Goal: Check status: Check status

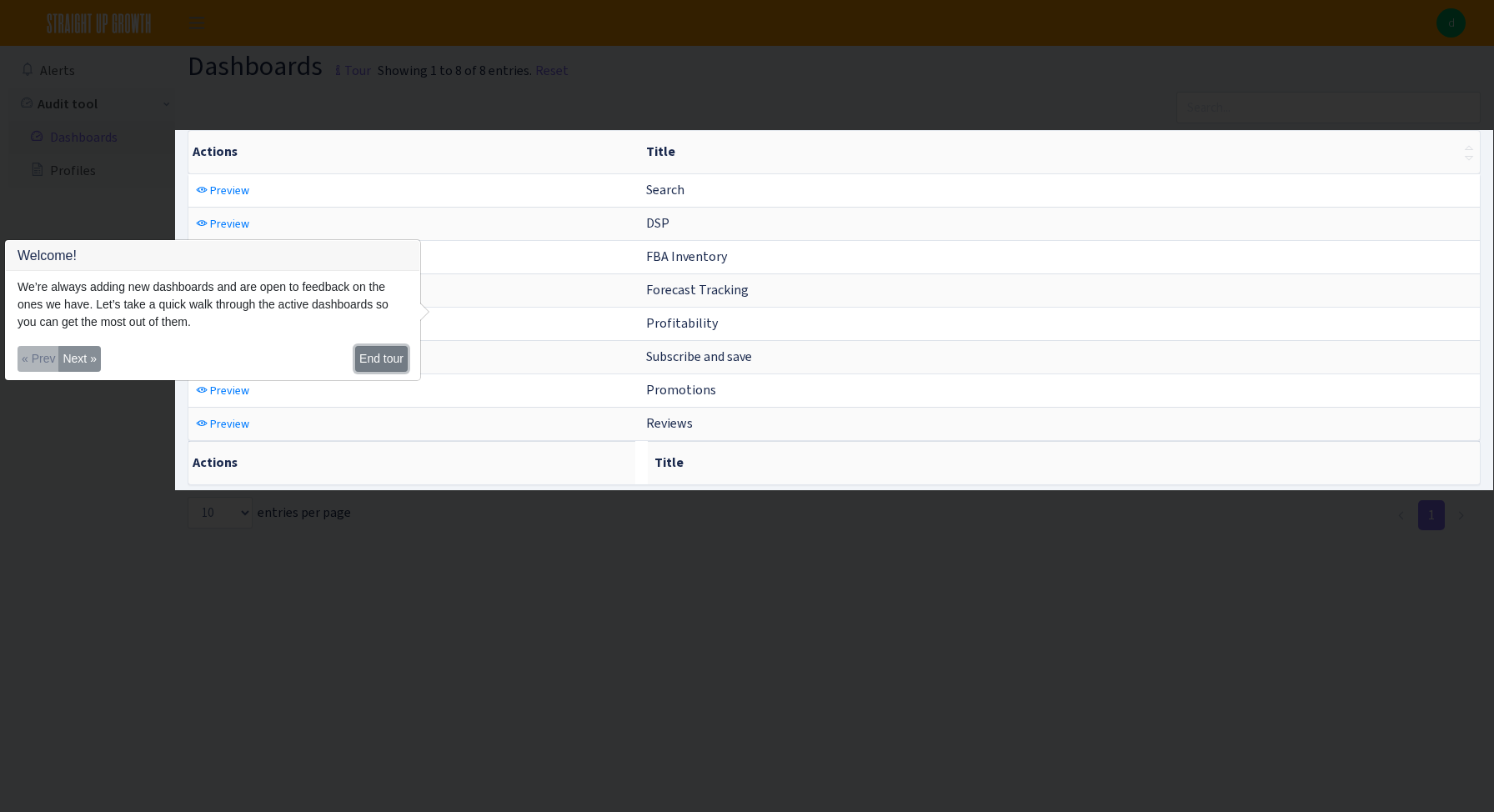
click at [367, 362] on button "End tour" at bounding box center [381, 358] width 53 height 25
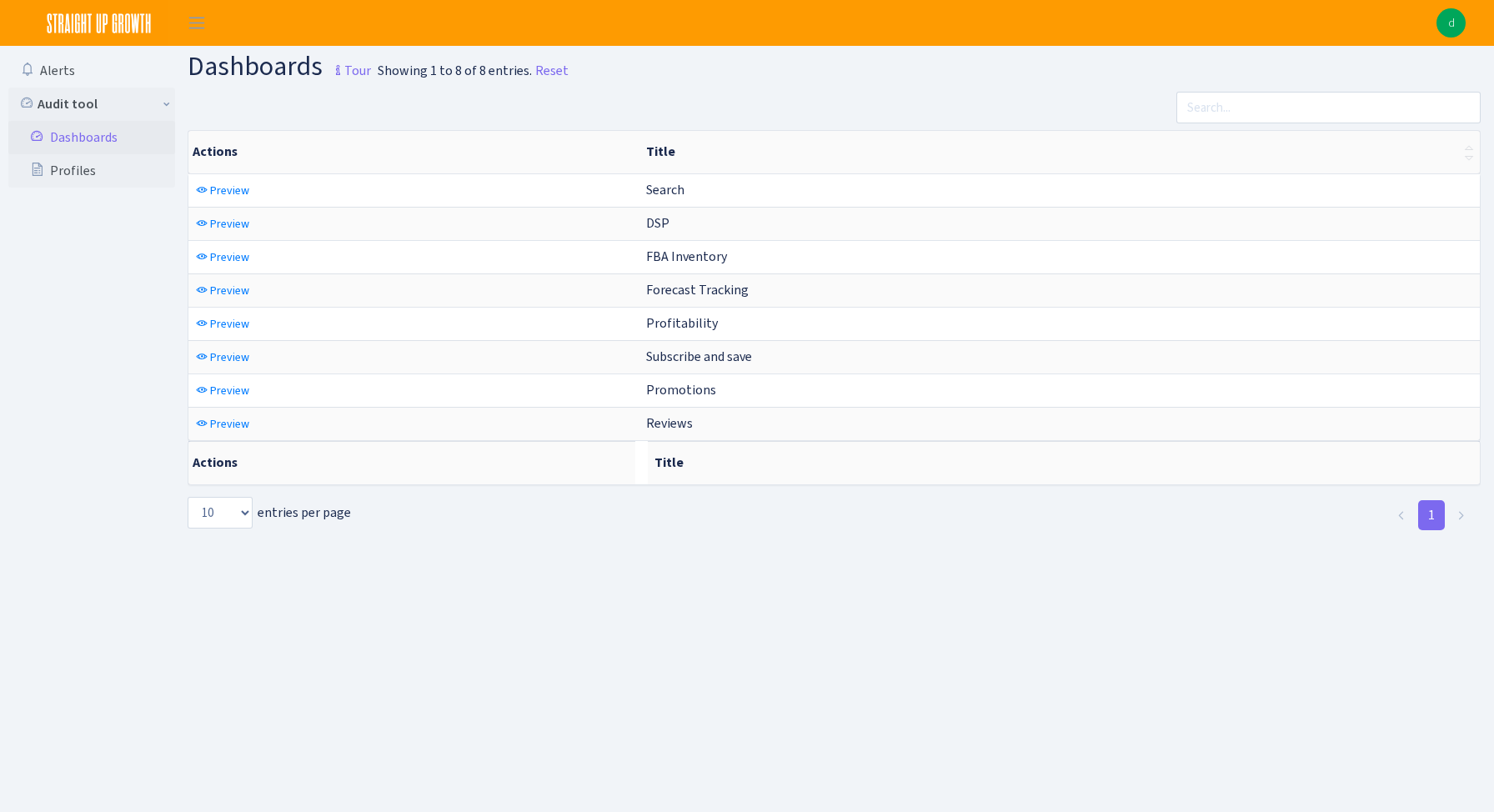
click at [85, 139] on link "Dashboards" at bounding box center [92, 137] width 166 height 33
click at [199, 19] on span "Toggle navigation" at bounding box center [196, 23] width 25 height 20
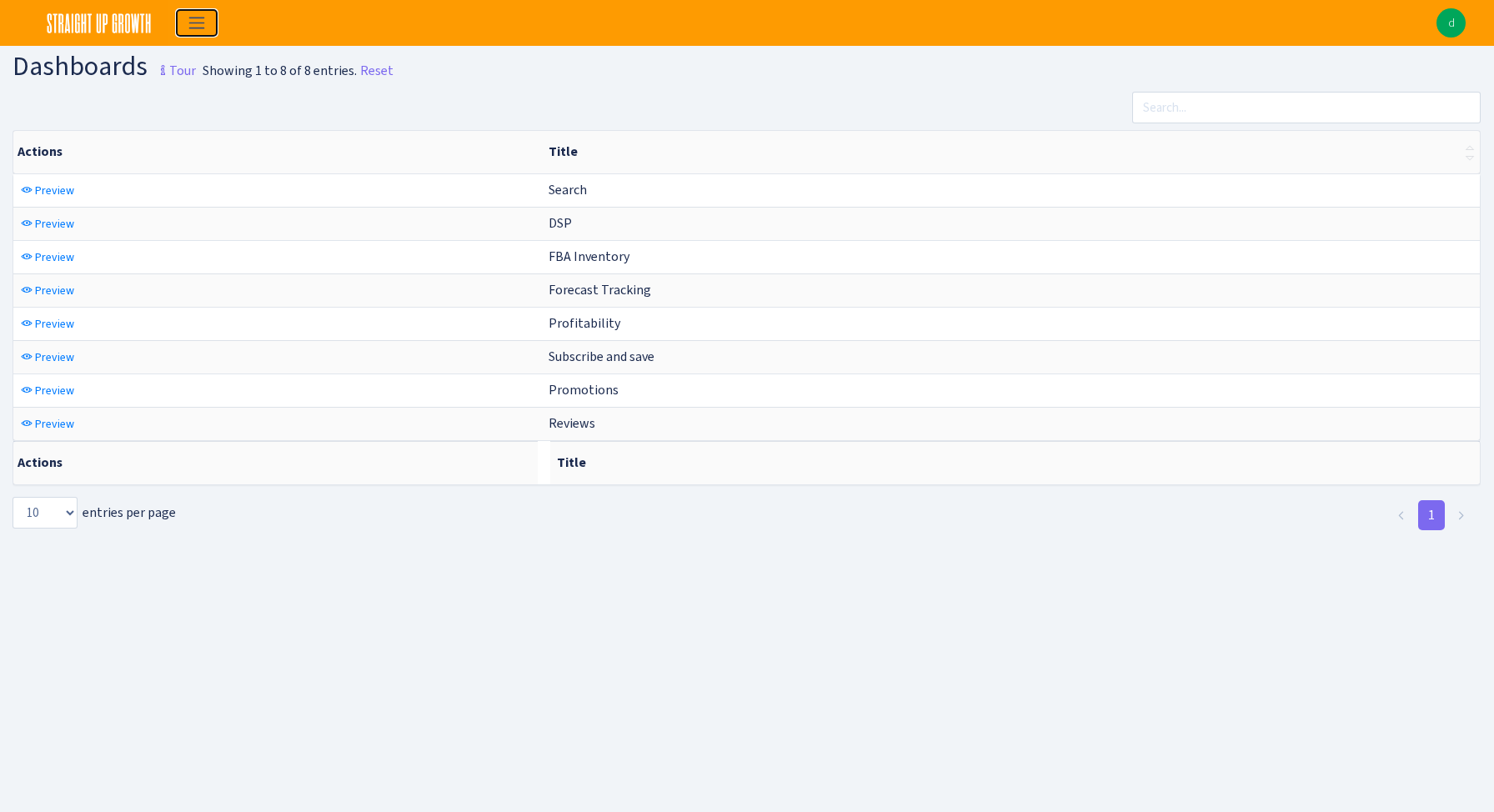
click at [199, 21] on span "Toggle navigation" at bounding box center [196, 23] width 25 height 20
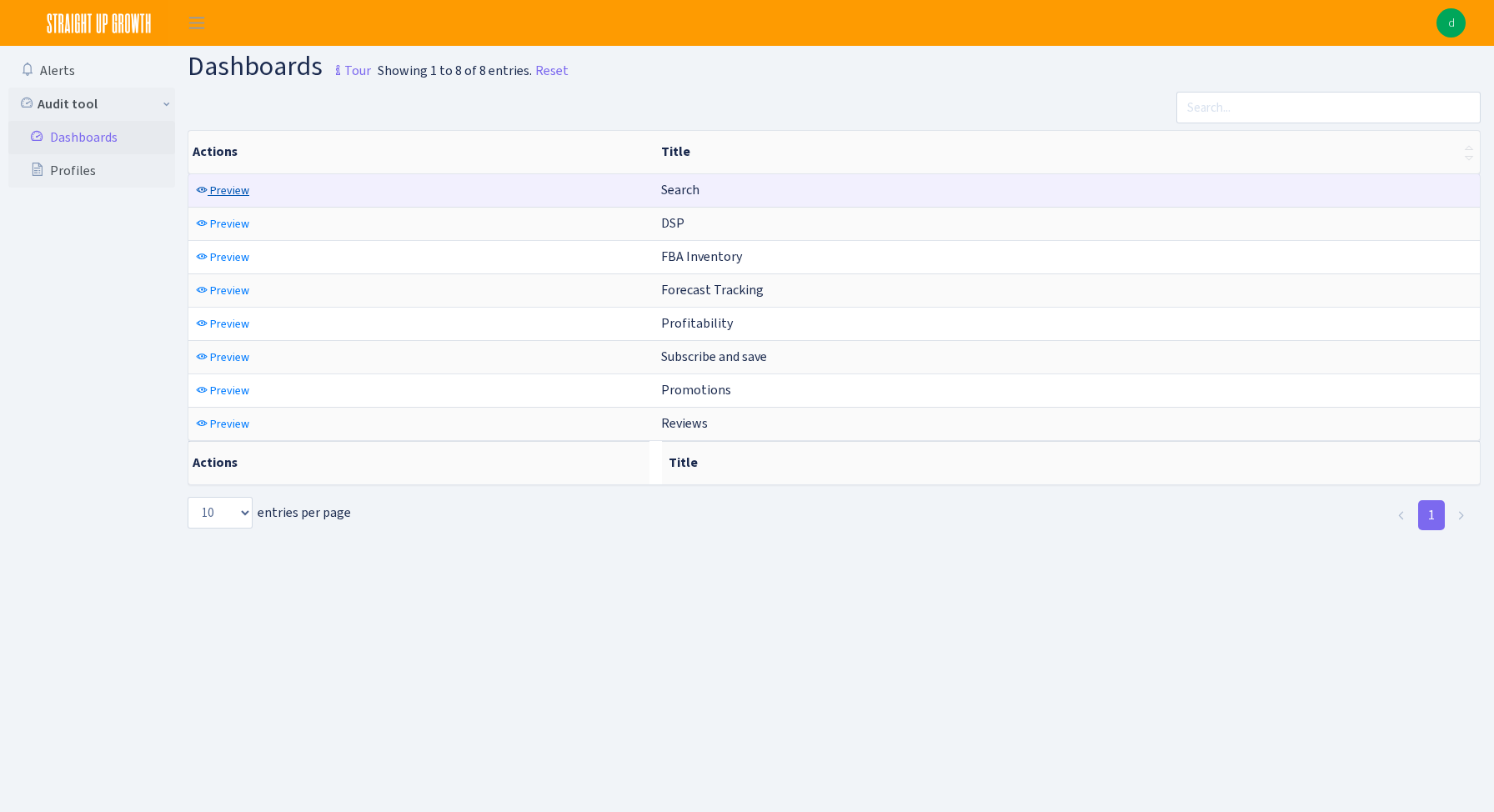
click at [221, 189] on span "Preview" at bounding box center [229, 190] width 39 height 16
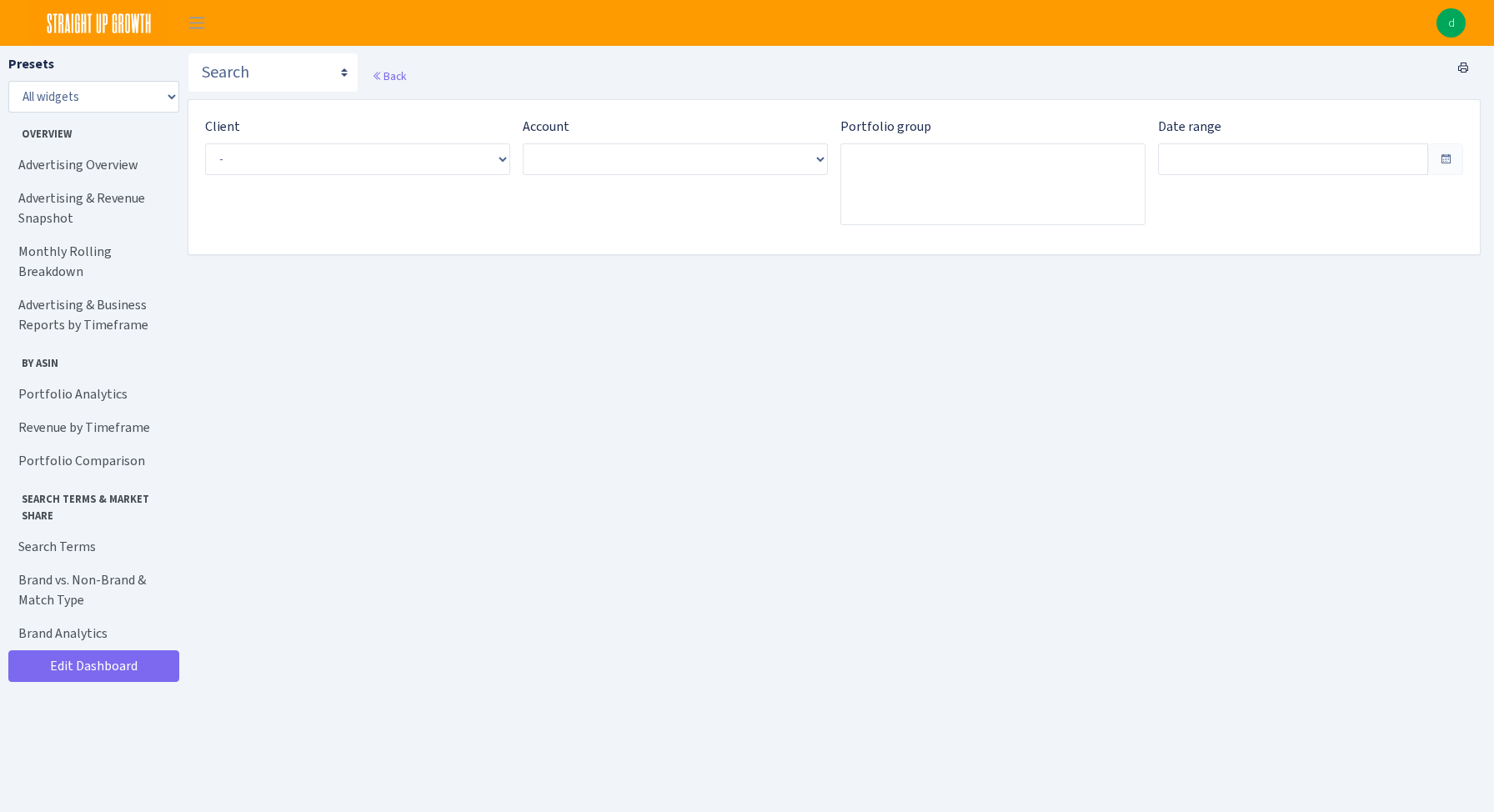
type input "Aug 21, 2025 - Sep 19, 2025"
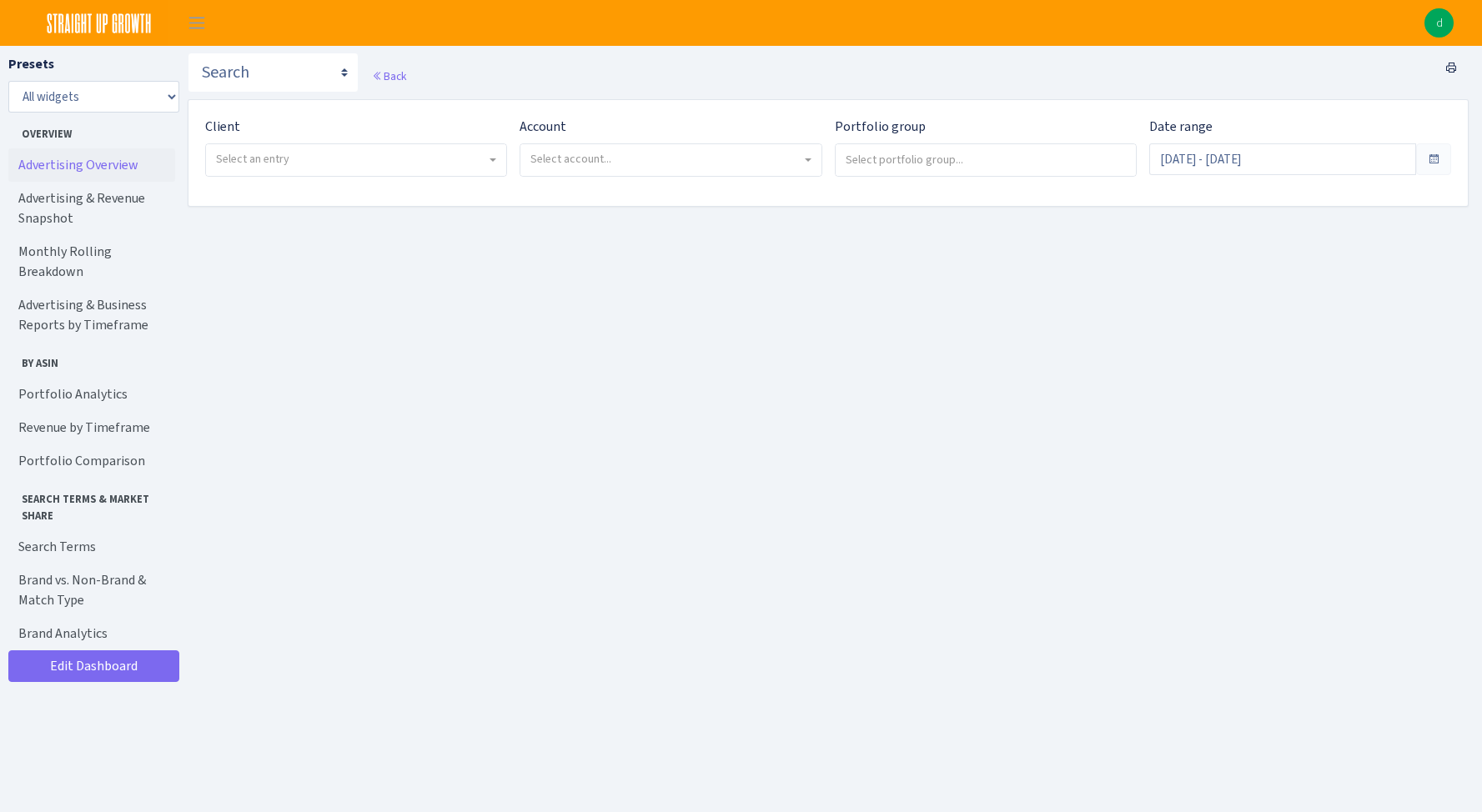
click at [110, 161] on link "Advertising Overview" at bounding box center [92, 165] width 167 height 33
click at [154, 88] on select "All widgets" at bounding box center [93, 96] width 171 height 31
click at [8, 81] on select "All widgets" at bounding box center [93, 96] width 171 height 31
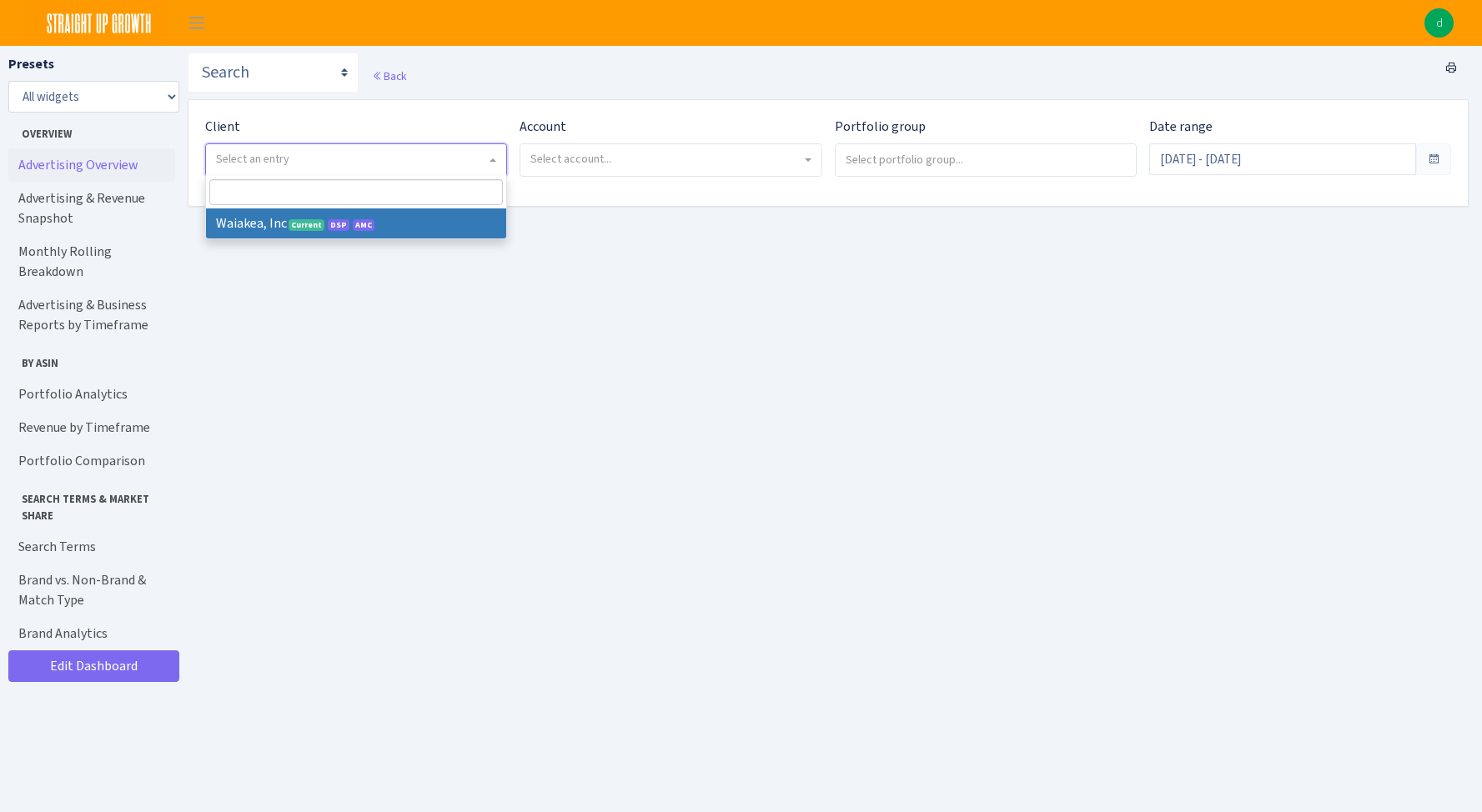
click at [461, 167] on span "Select an entry" at bounding box center [355, 160] width 300 height 31
select select "223"
select select
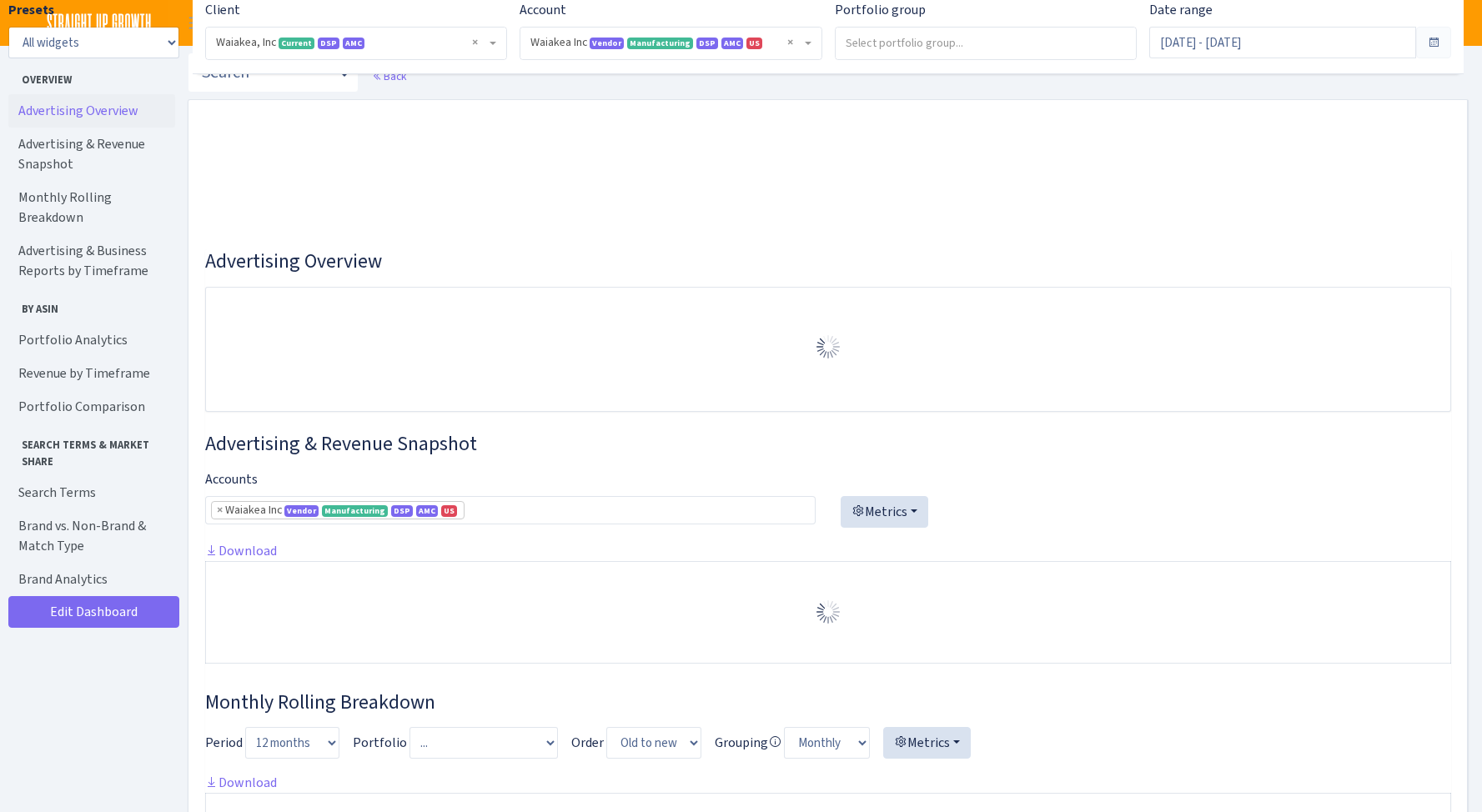
select select "3570958255981703"
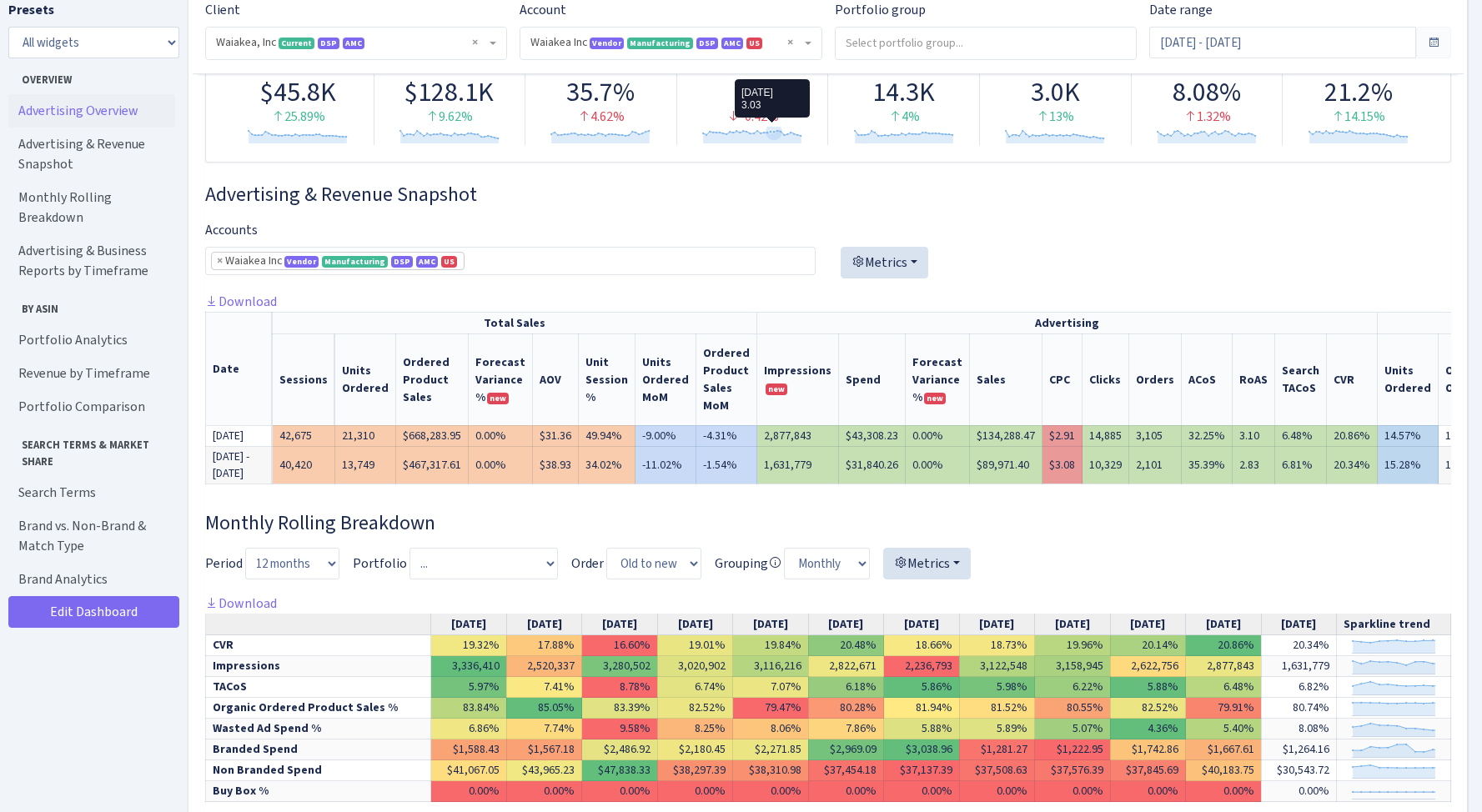
scroll to position [188, 0]
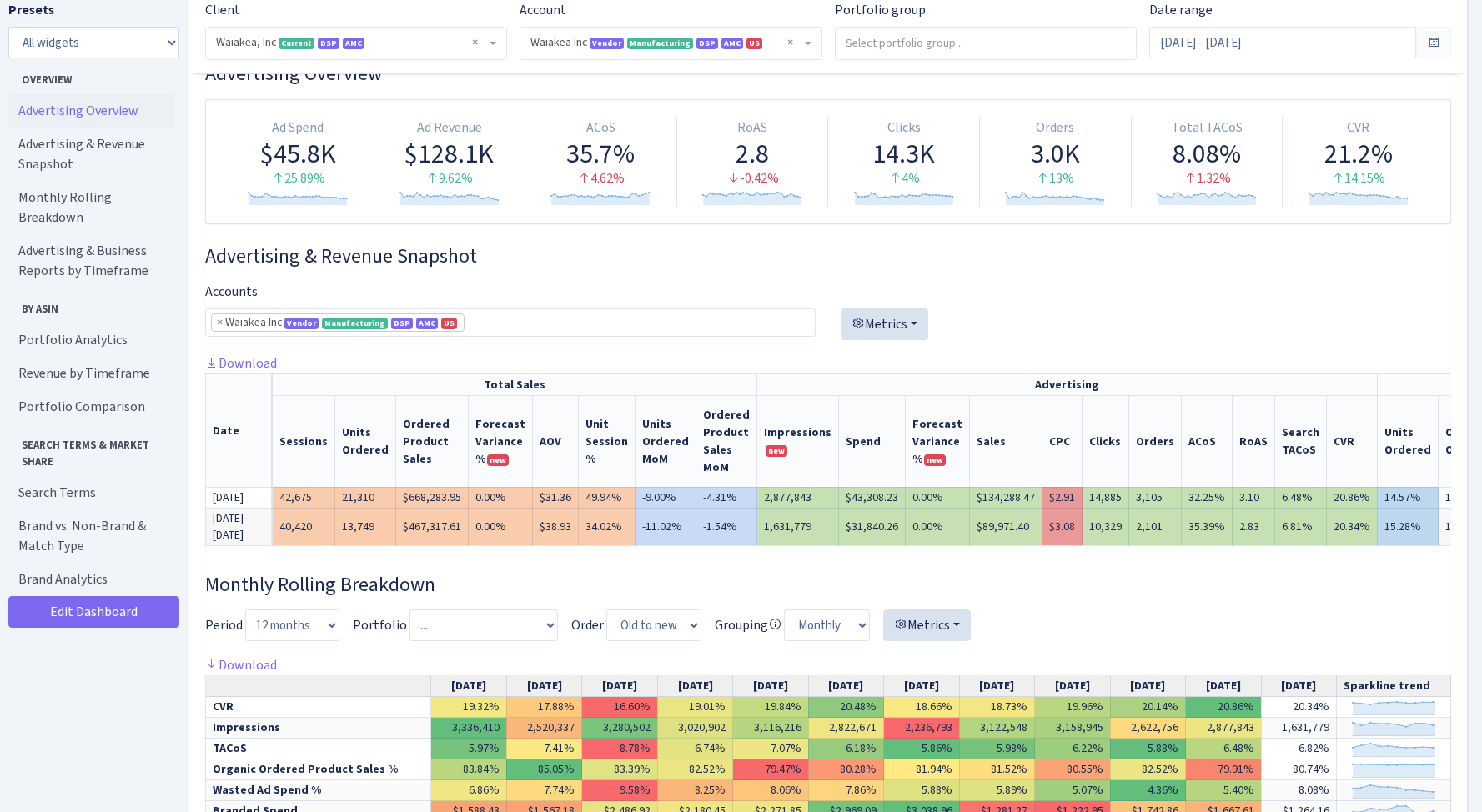
click at [812, 42] on span "× Waiakea Inc Vendor Manufacturing DSP AMC US 3570958255981703ENTITY1IMXBBN0CDF…" at bounding box center [670, 42] width 300 height 31
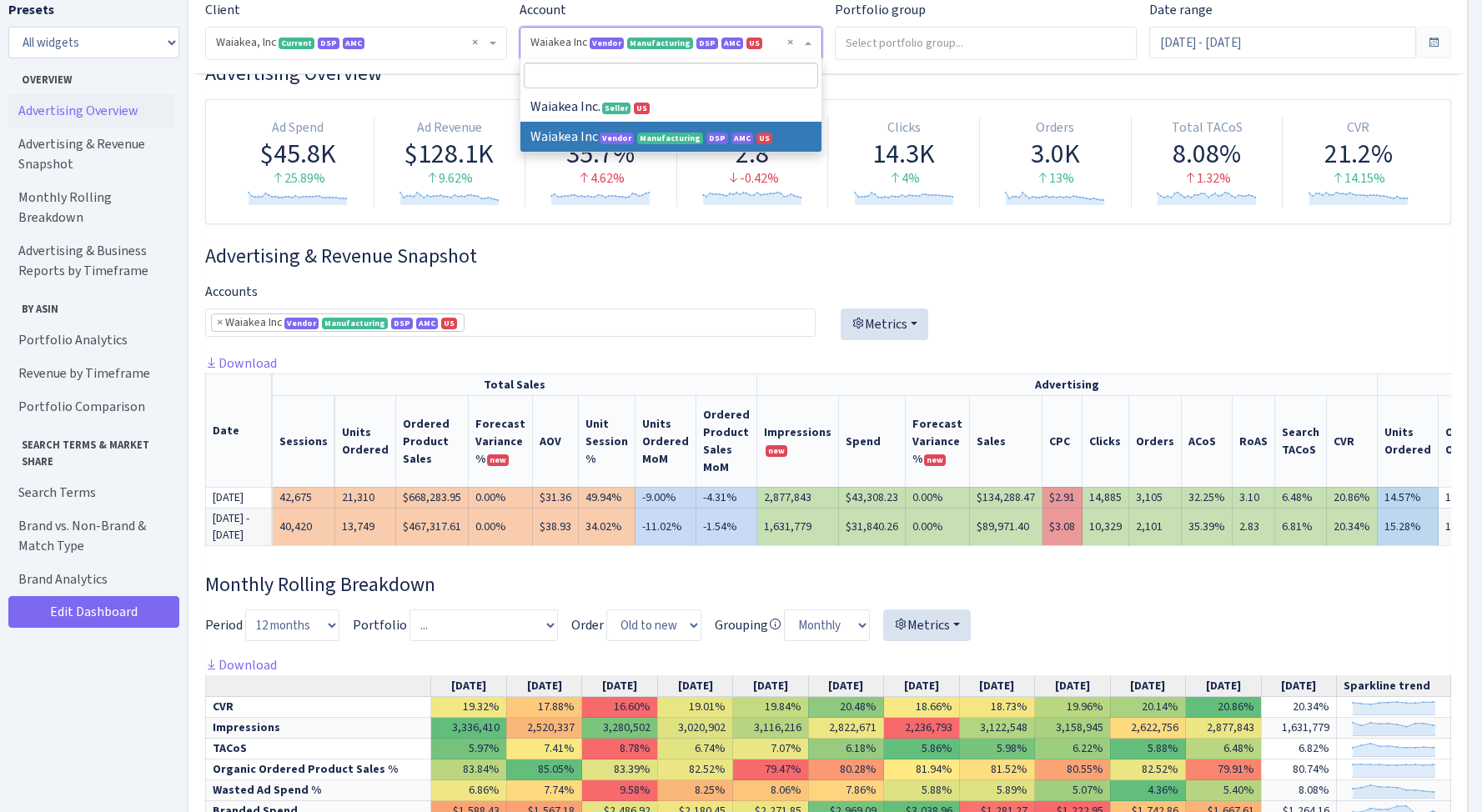
click at [812, 42] on span "× Waiakea Inc Vendor Manufacturing DSP AMC US 3570958255981703ENTITY1IMXBBN0CDF…" at bounding box center [670, 42] width 300 height 31
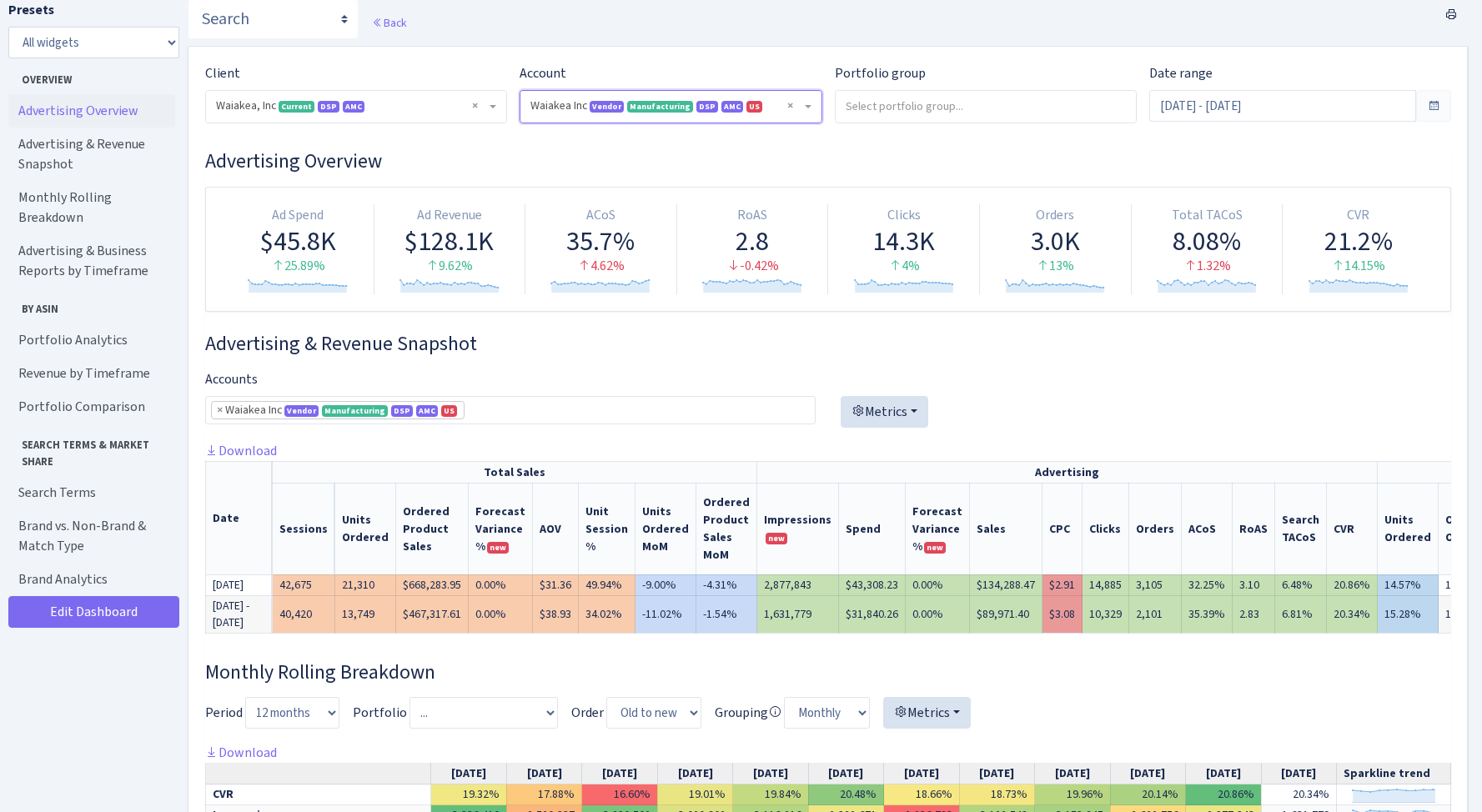
scroll to position [35, 0]
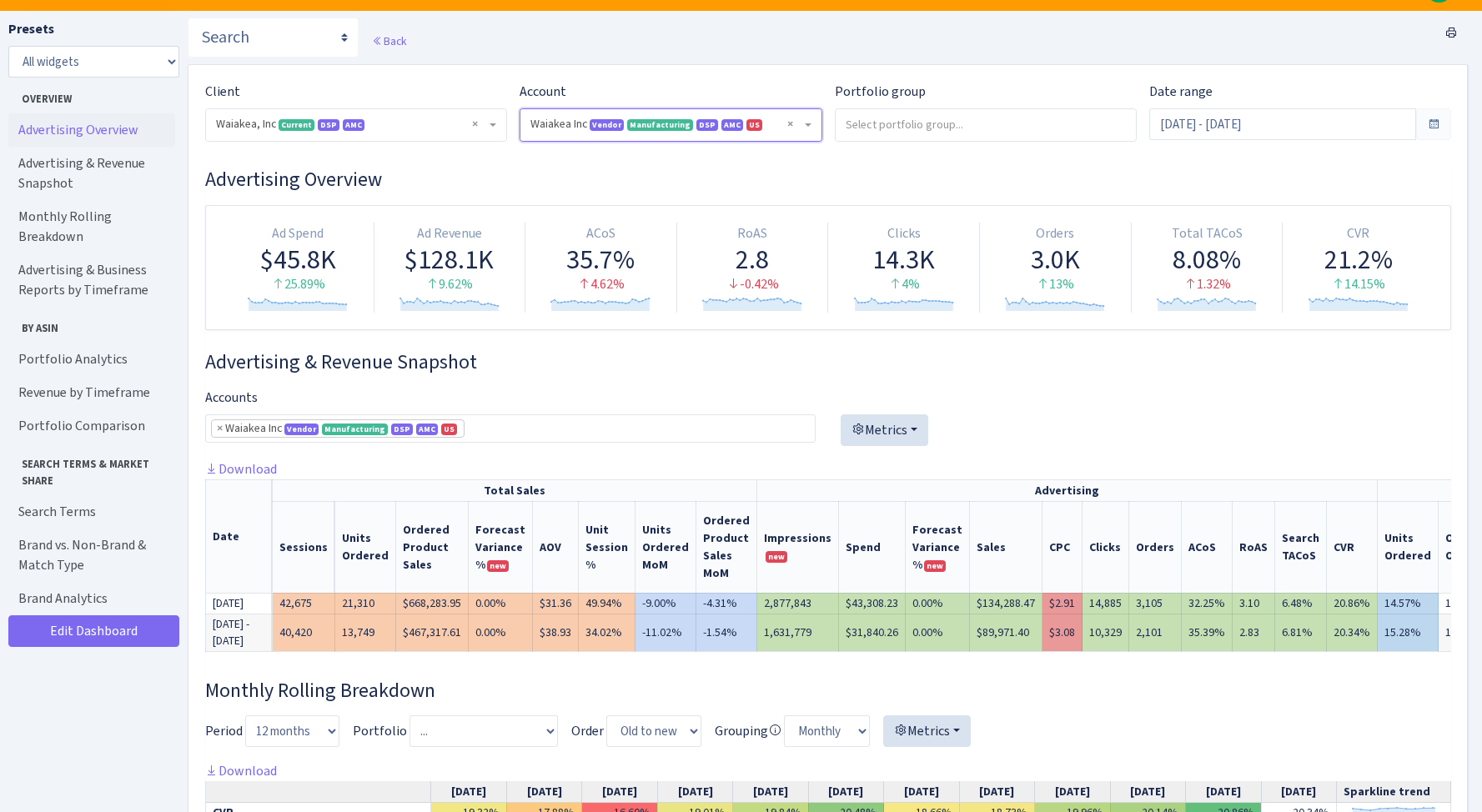
click at [1448, 127] on span at bounding box center [1433, 124] width 35 height 31
click at [1435, 130] on span at bounding box center [1434, 124] width 14 height 14
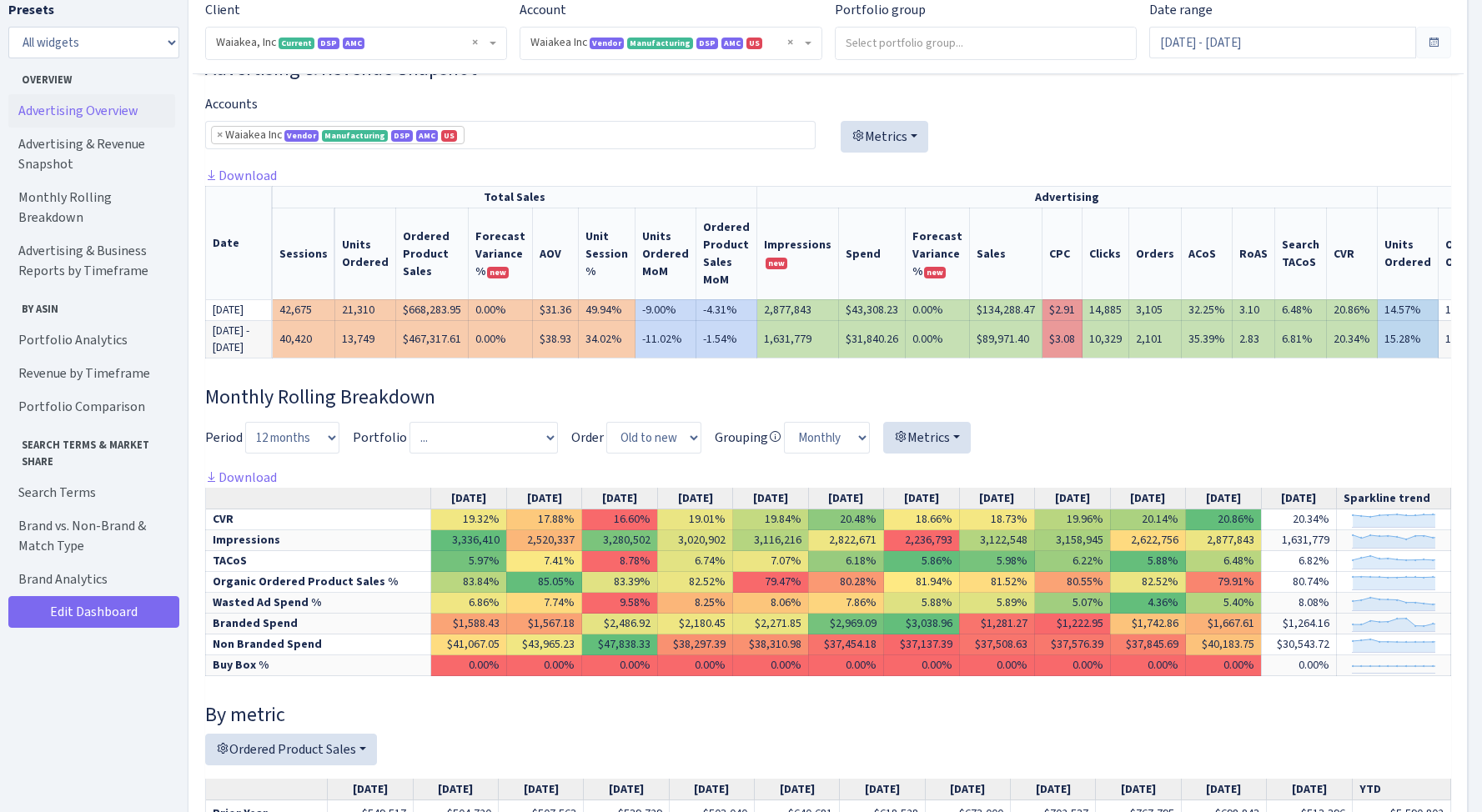
scroll to position [48, 0]
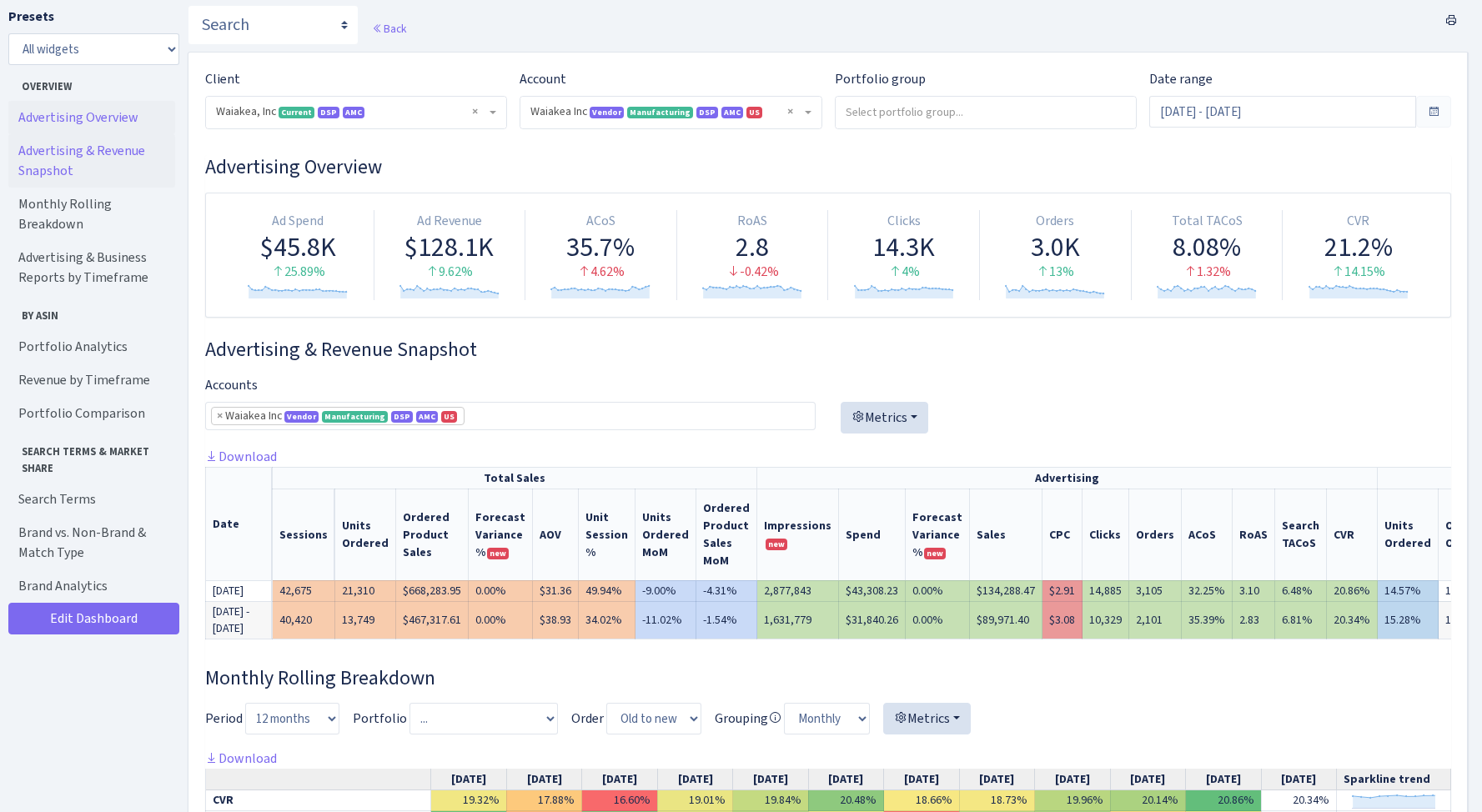
click at [113, 160] on link "Advertising & Revenue Snapshot" at bounding box center [92, 161] width 167 height 54
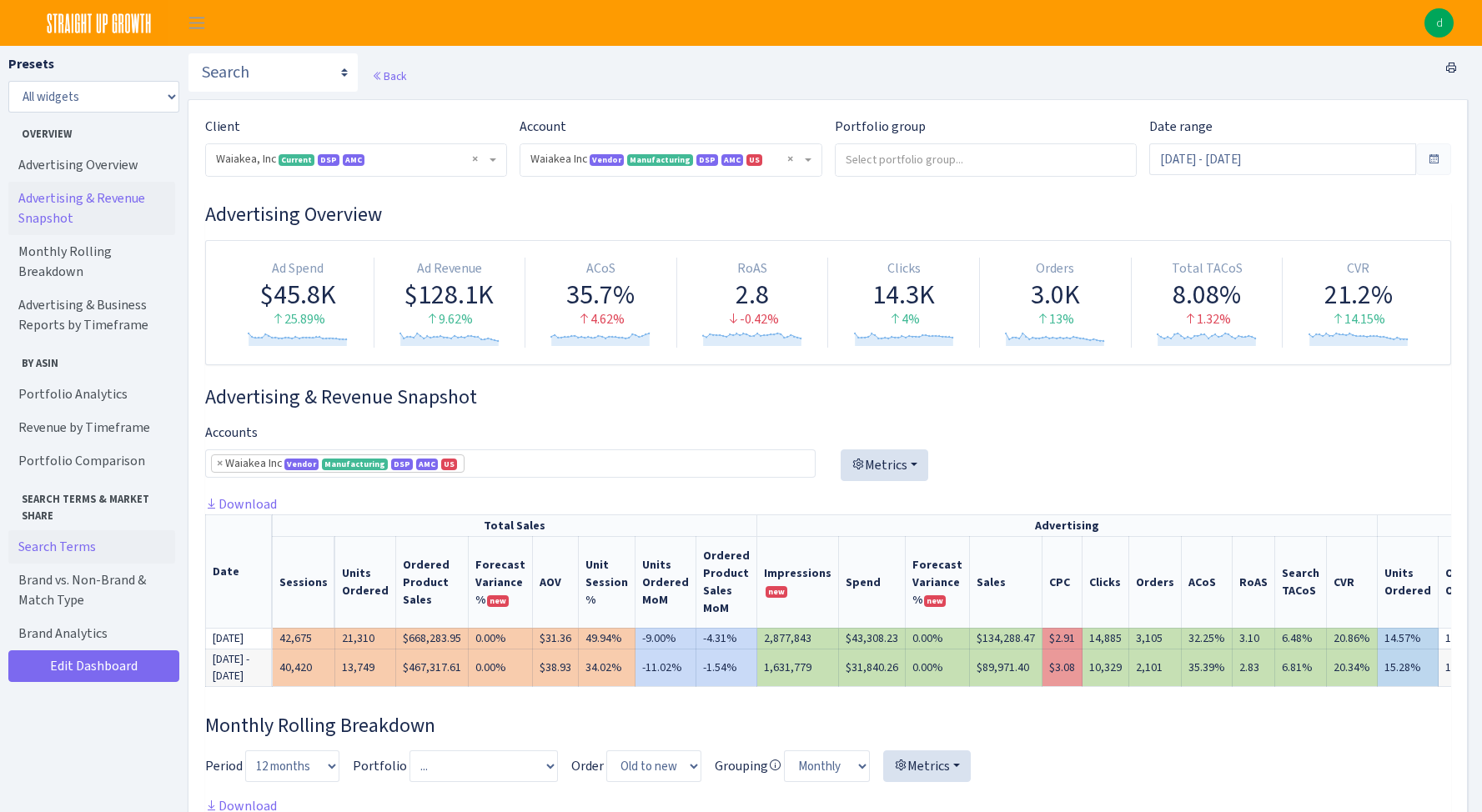
click at [82, 530] on link "Search Terms" at bounding box center [92, 546] width 167 height 33
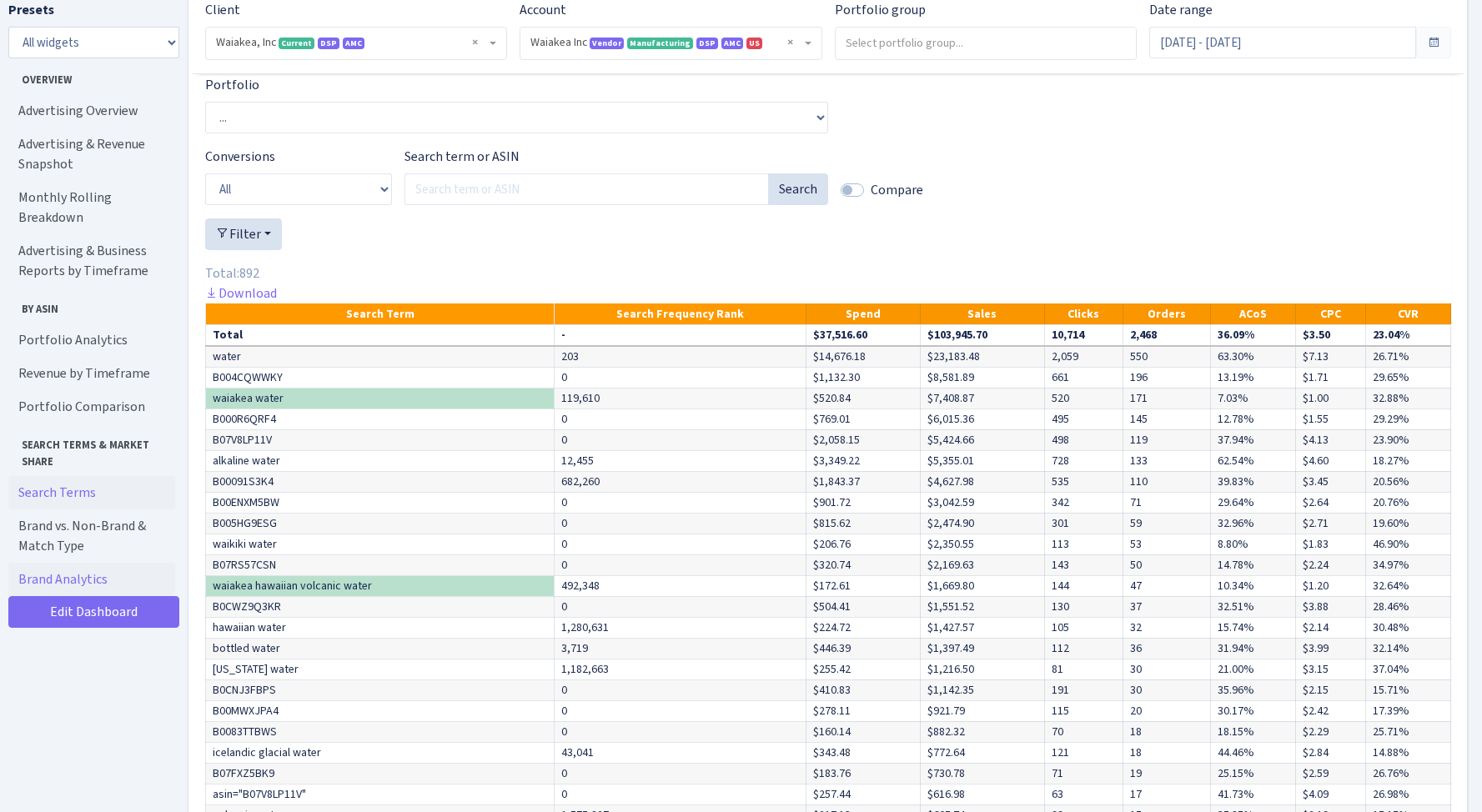
scroll to position [3025, 0]
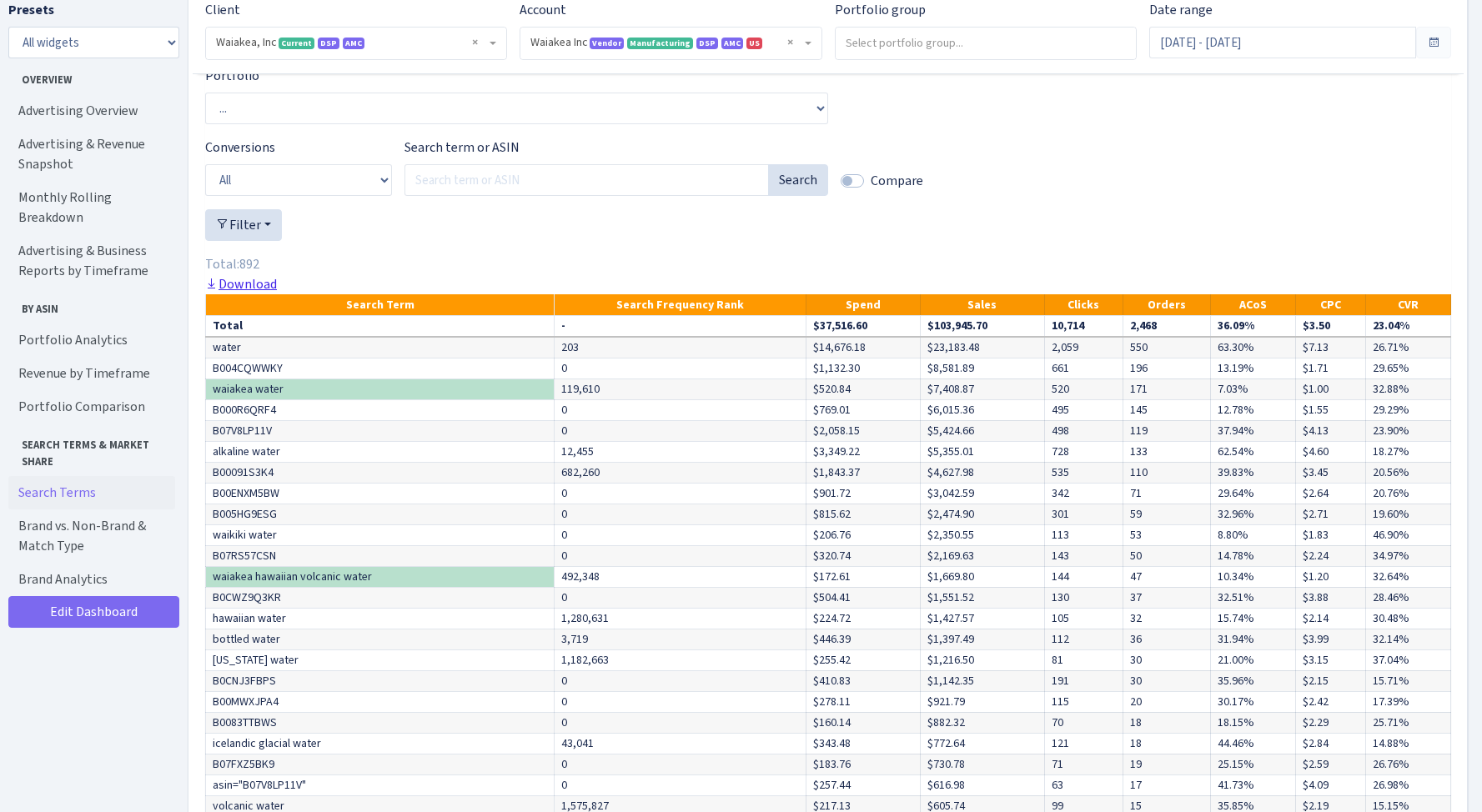
click at [231, 292] on link "Download" at bounding box center [240, 284] width 71 height 18
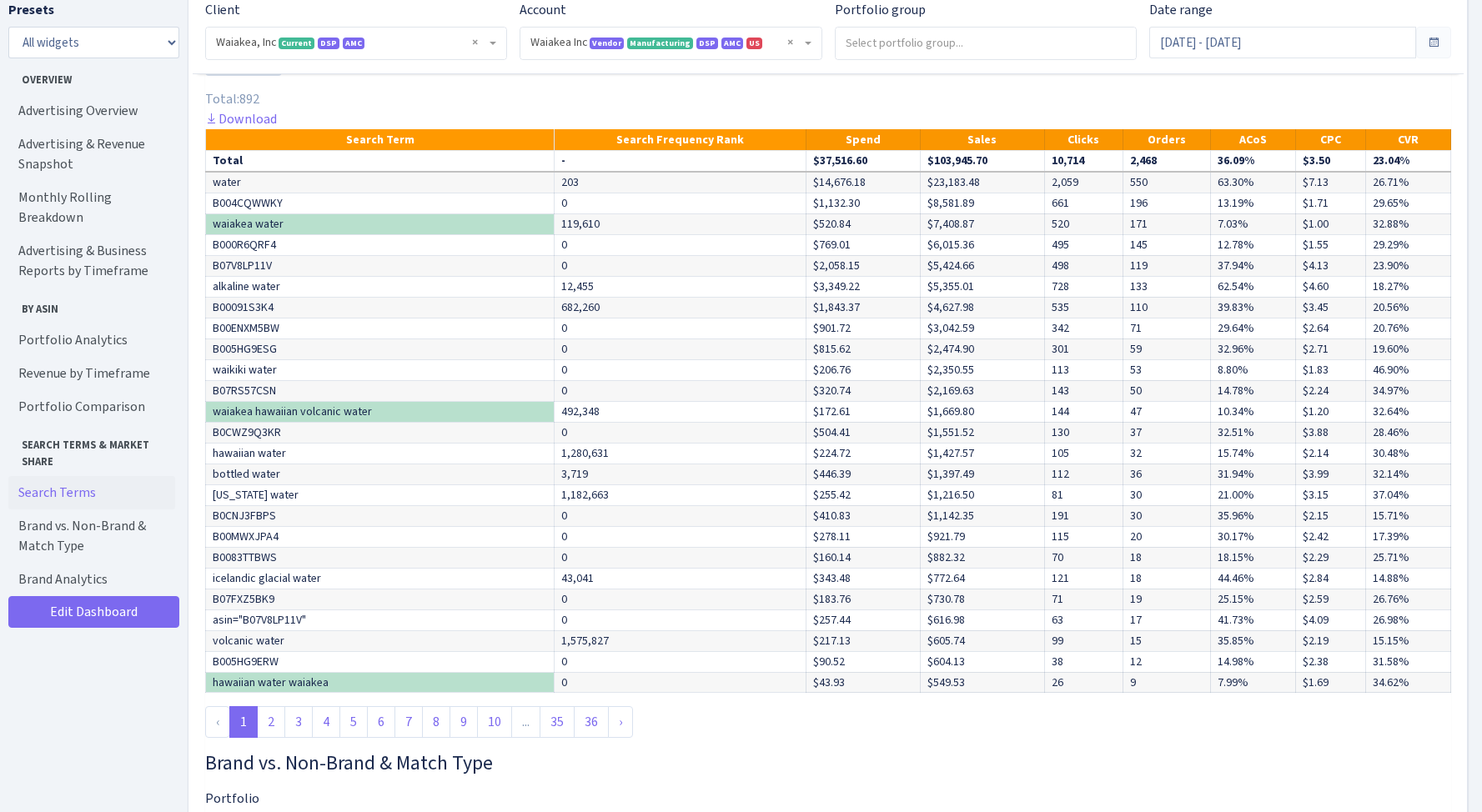
scroll to position [3403, 0]
